Goal: Information Seeking & Learning: Learn about a topic

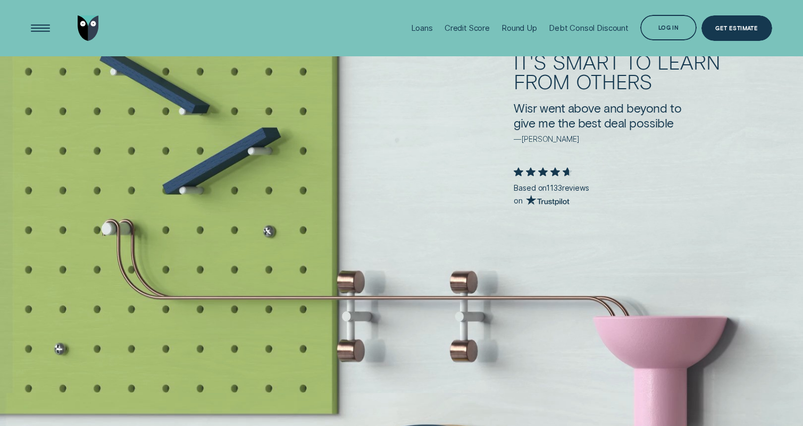
scroll to position [1641, 0]
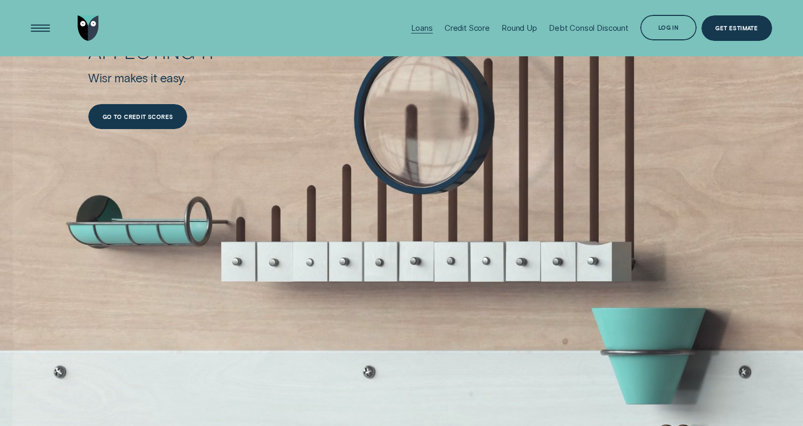
click at [426, 26] on div "Loans" at bounding box center [422, 28] width 22 height 10
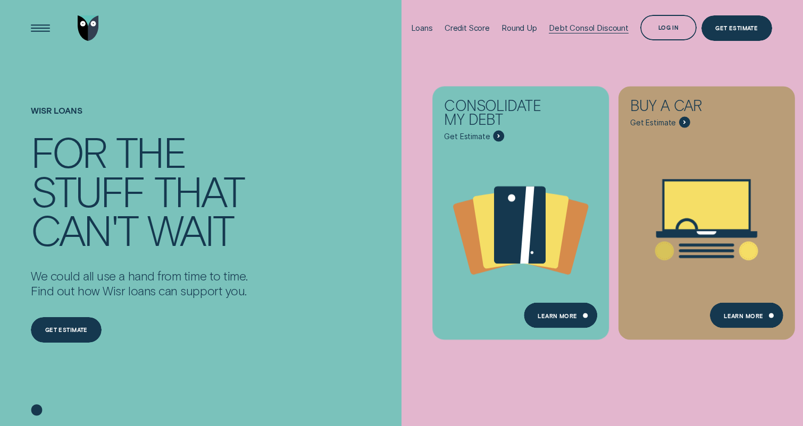
click at [604, 30] on div "Debt Consol Discount" at bounding box center [589, 28] width 80 height 10
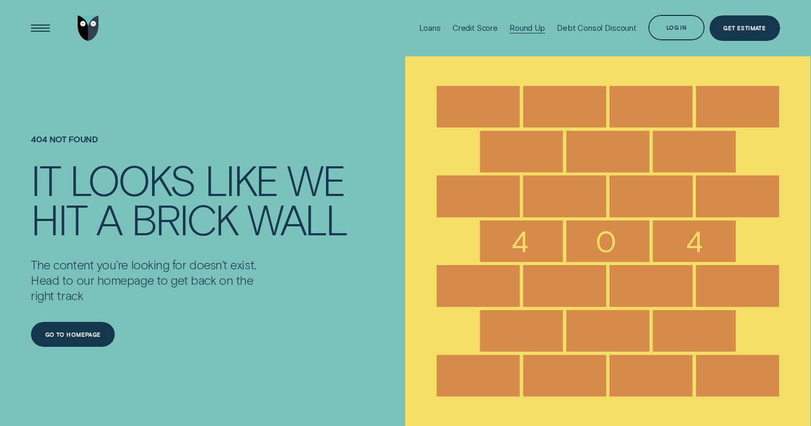
click at [528, 31] on div "Round Up" at bounding box center [527, 28] width 36 height 10
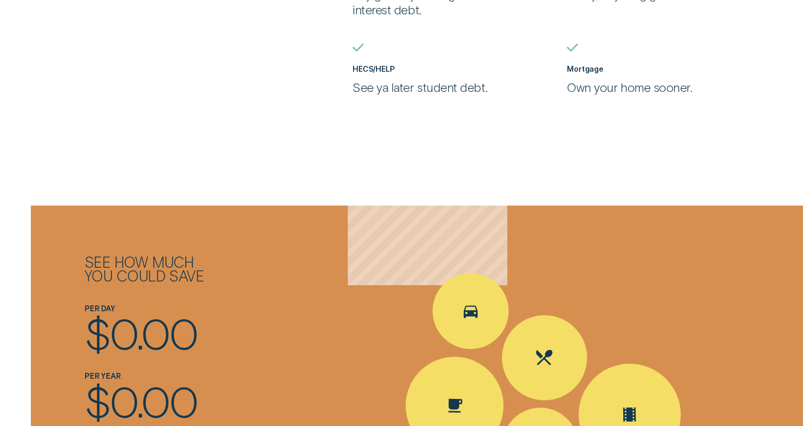
scroll to position [1269, 0]
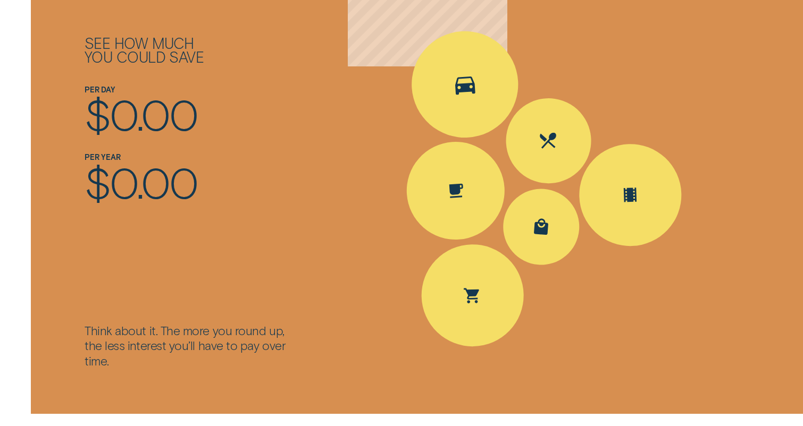
click at [472, 73] on icon "Spent Transport $5.60; The round up $0.40" at bounding box center [465, 84] width 28 height 33
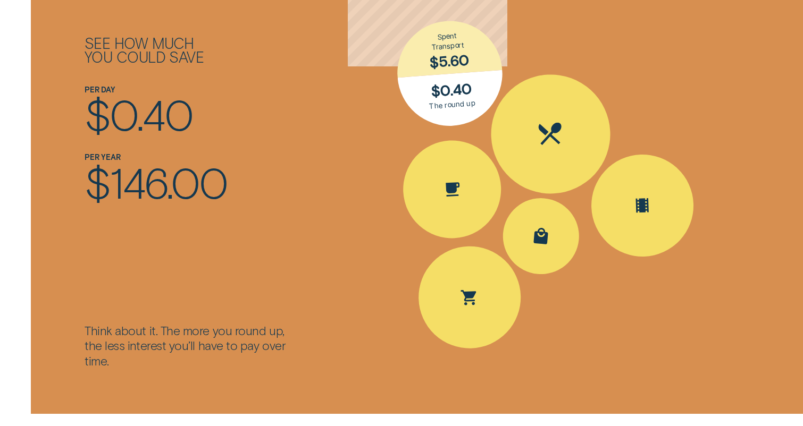
click at [546, 144] on div "Spent Eating out $25.10; The round up $0.90" at bounding box center [551, 134] width 124 height 124
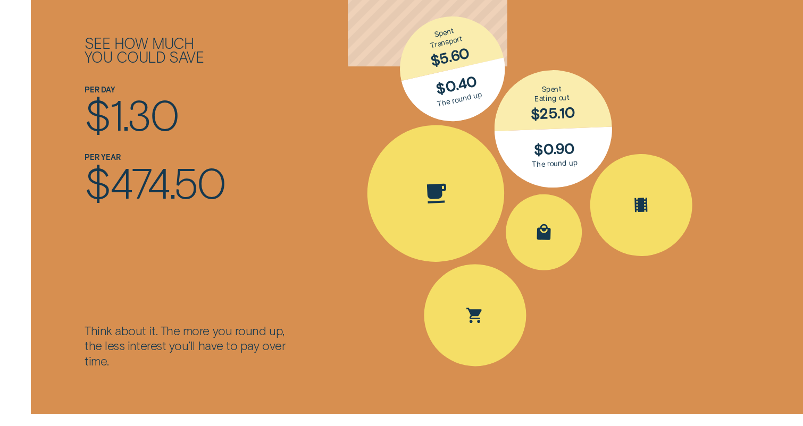
click at [462, 196] on div "Spent Coffee $4.20; The round up $0.80" at bounding box center [436, 194] width 144 height 144
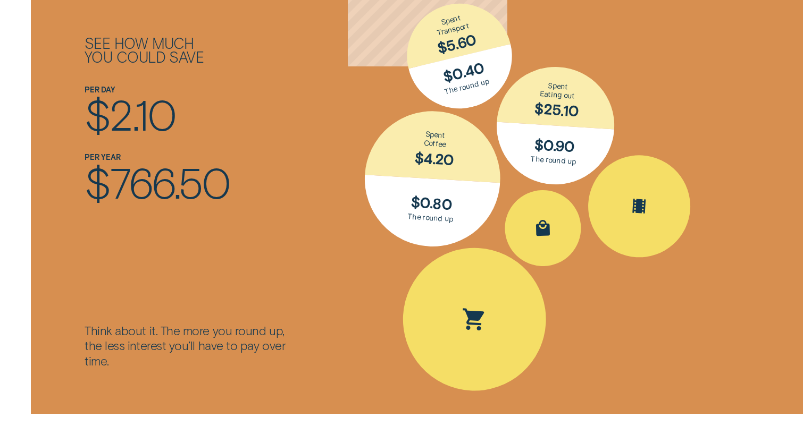
click at [484, 292] on div "Spent Groceries $15.25; The round up $0.75" at bounding box center [474, 319] width 151 height 151
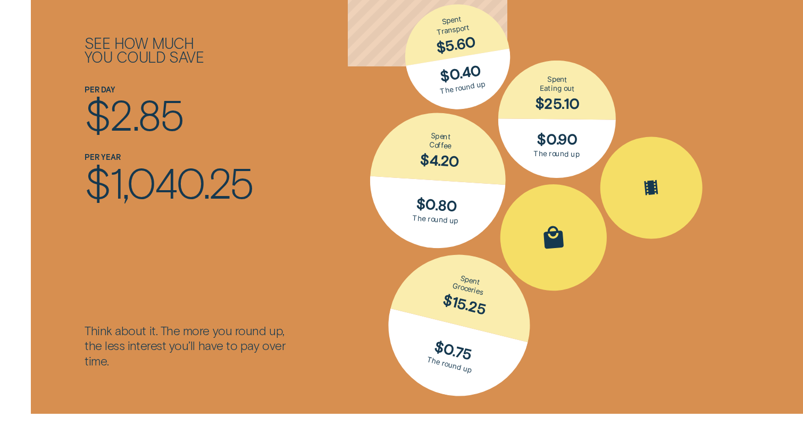
click at [540, 237] on icon "Spent Shopping $30.50; The round up $0.50" at bounding box center [553, 237] width 29 height 33
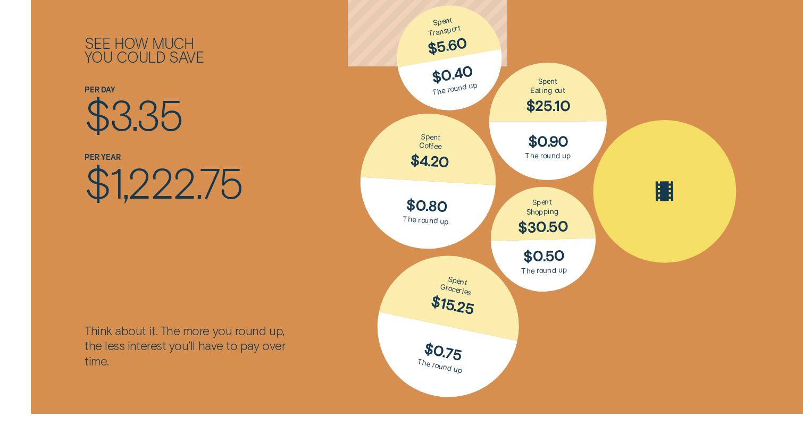
click at [632, 202] on div "Spent Entertainment $16.30; The round up $0.70" at bounding box center [664, 191] width 145 height 145
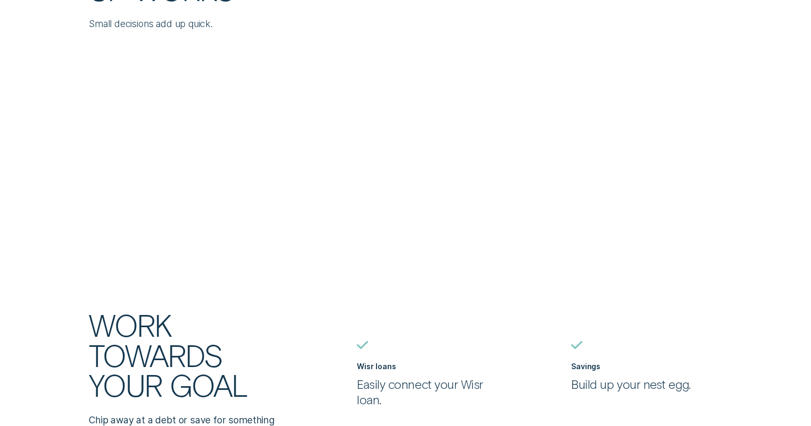
scroll to position [0, 0]
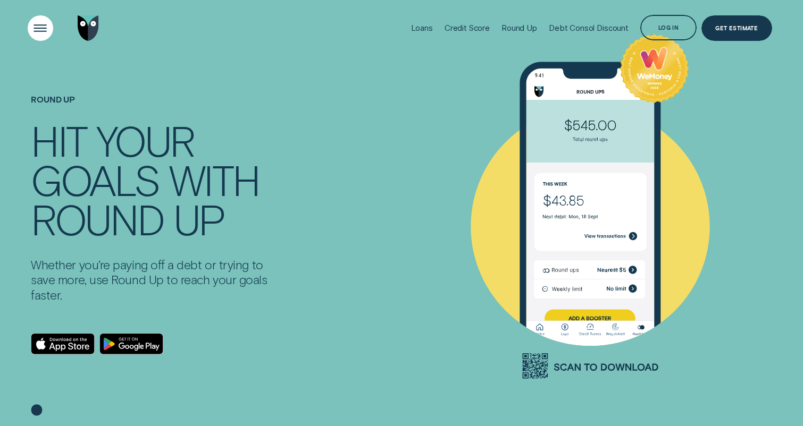
click at [41, 30] on div "Open Menu" at bounding box center [40, 28] width 36 height 36
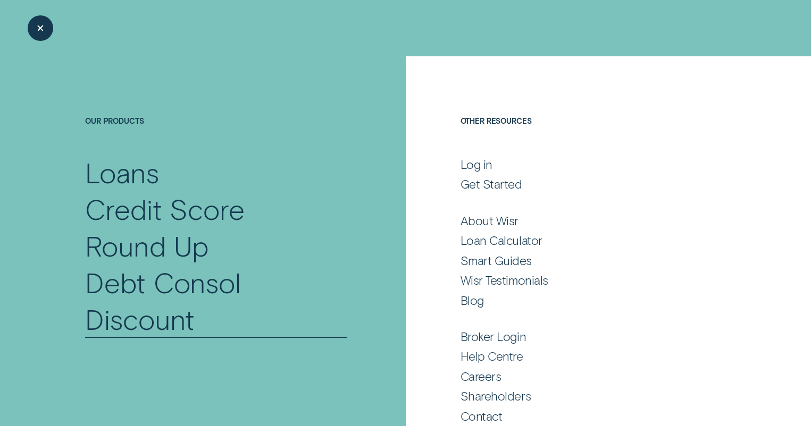
click at [123, 325] on div "Debt Consol Discount" at bounding box center [216, 300] width 262 height 73
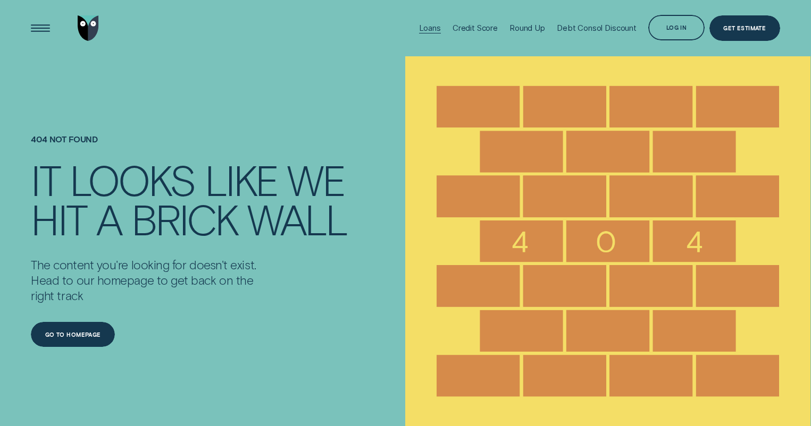
click at [423, 30] on div "Loans" at bounding box center [430, 28] width 22 height 10
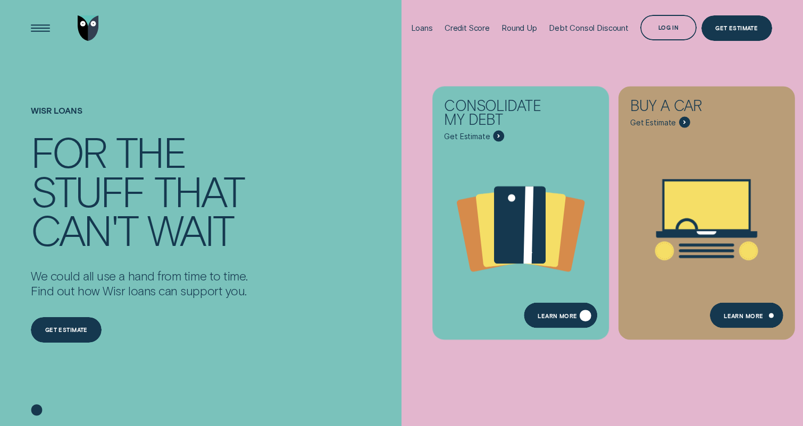
click at [562, 315] on div "Learn more" at bounding box center [557, 317] width 39 height 5
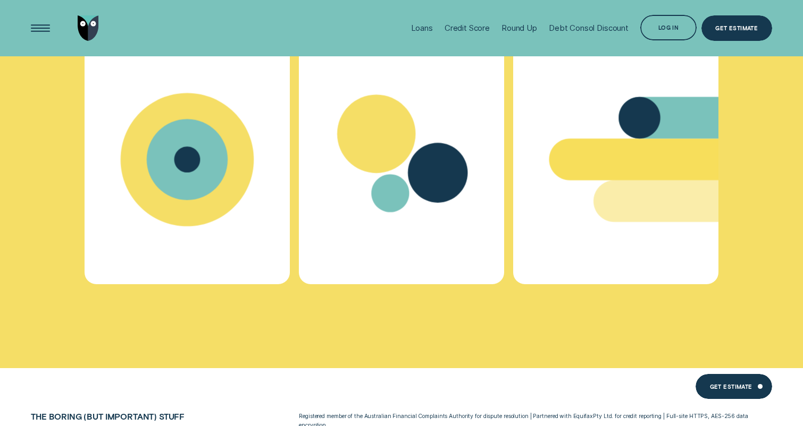
scroll to position [6616, 0]
